Goal: Information Seeking & Learning: Learn about a topic

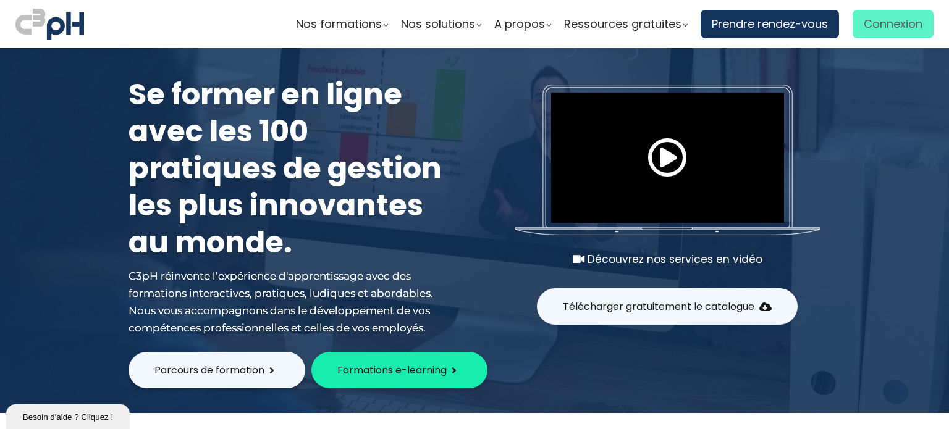
click at [889, 33] on link "Connexion" at bounding box center [893, 24] width 81 height 28
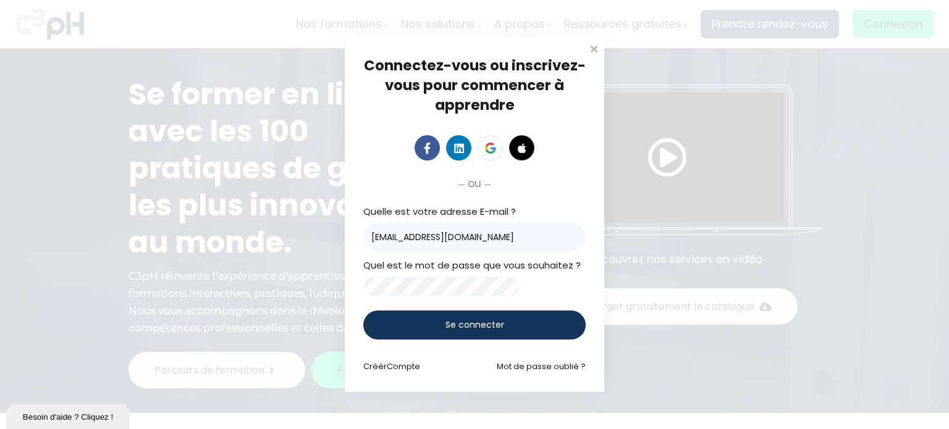
click at [489, 332] on span "Se connecter" at bounding box center [474, 325] width 59 height 13
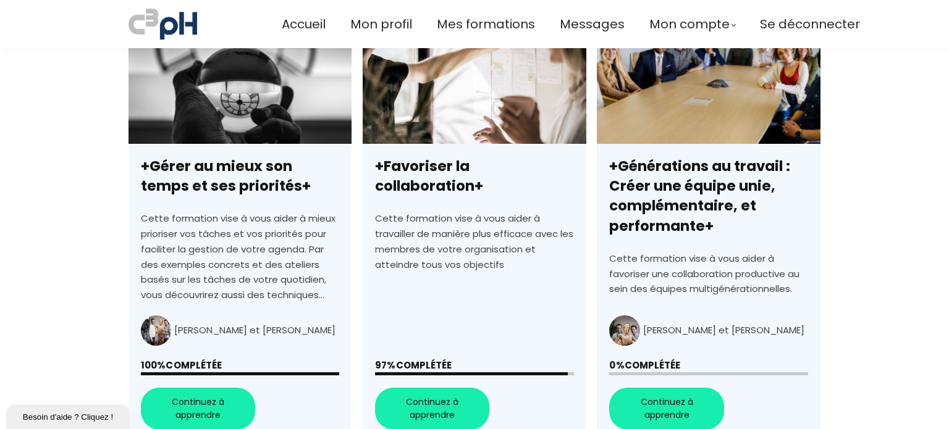
scroll to position [388, 0]
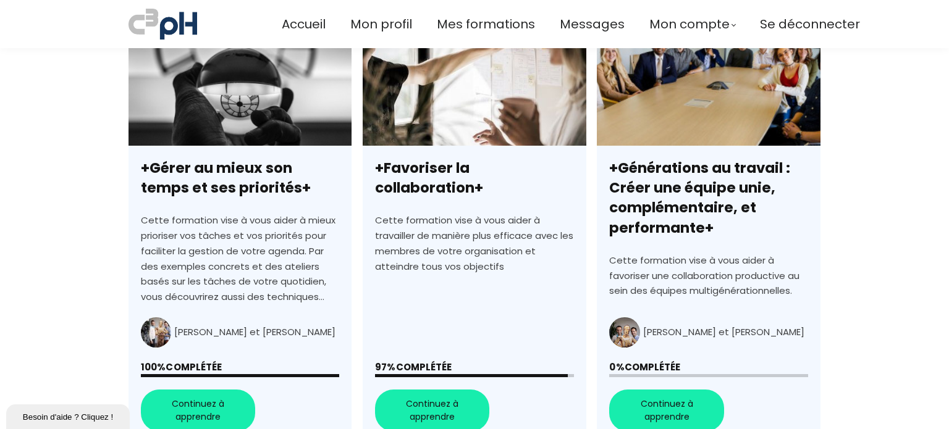
click at [266, 161] on link "+Gérer au mieux son temps et ses priorités+" at bounding box center [240, 232] width 223 height 424
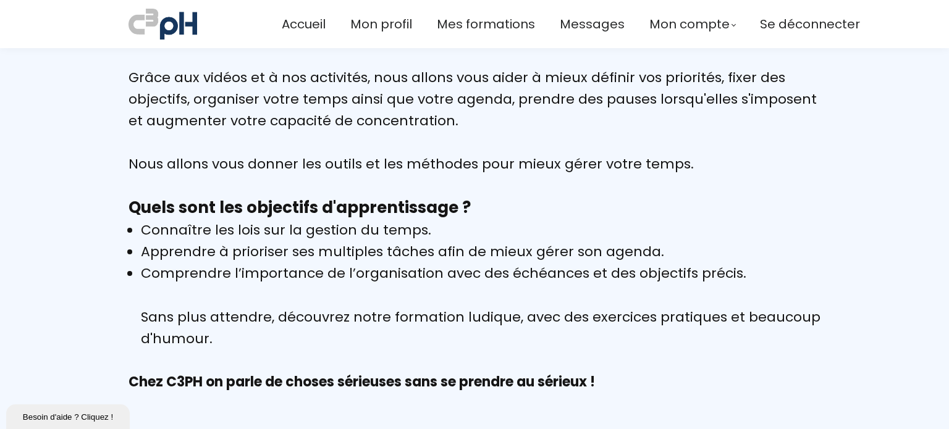
scroll to position [891, 0]
